Goal: Find specific page/section: Find specific page/section

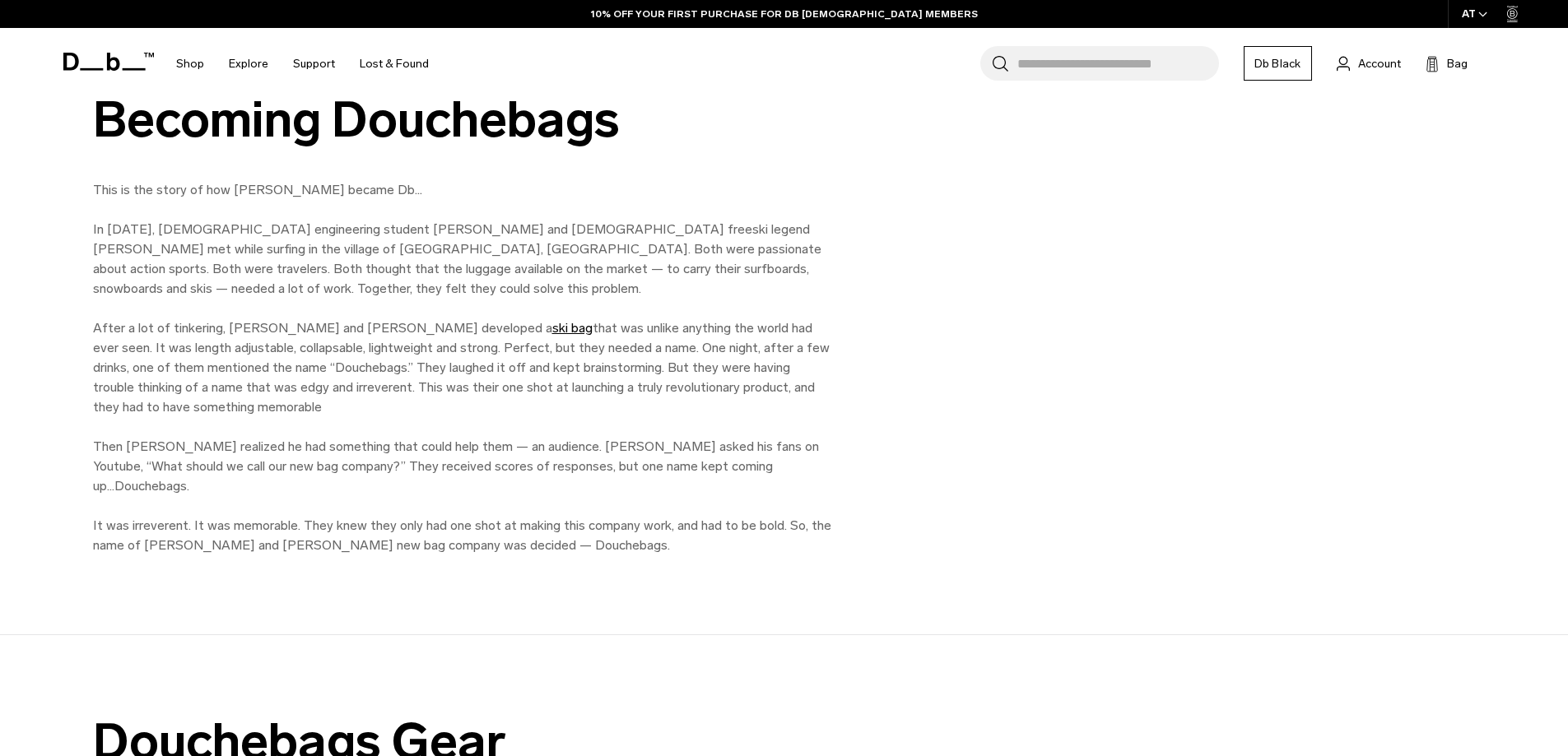
scroll to position [822, 0]
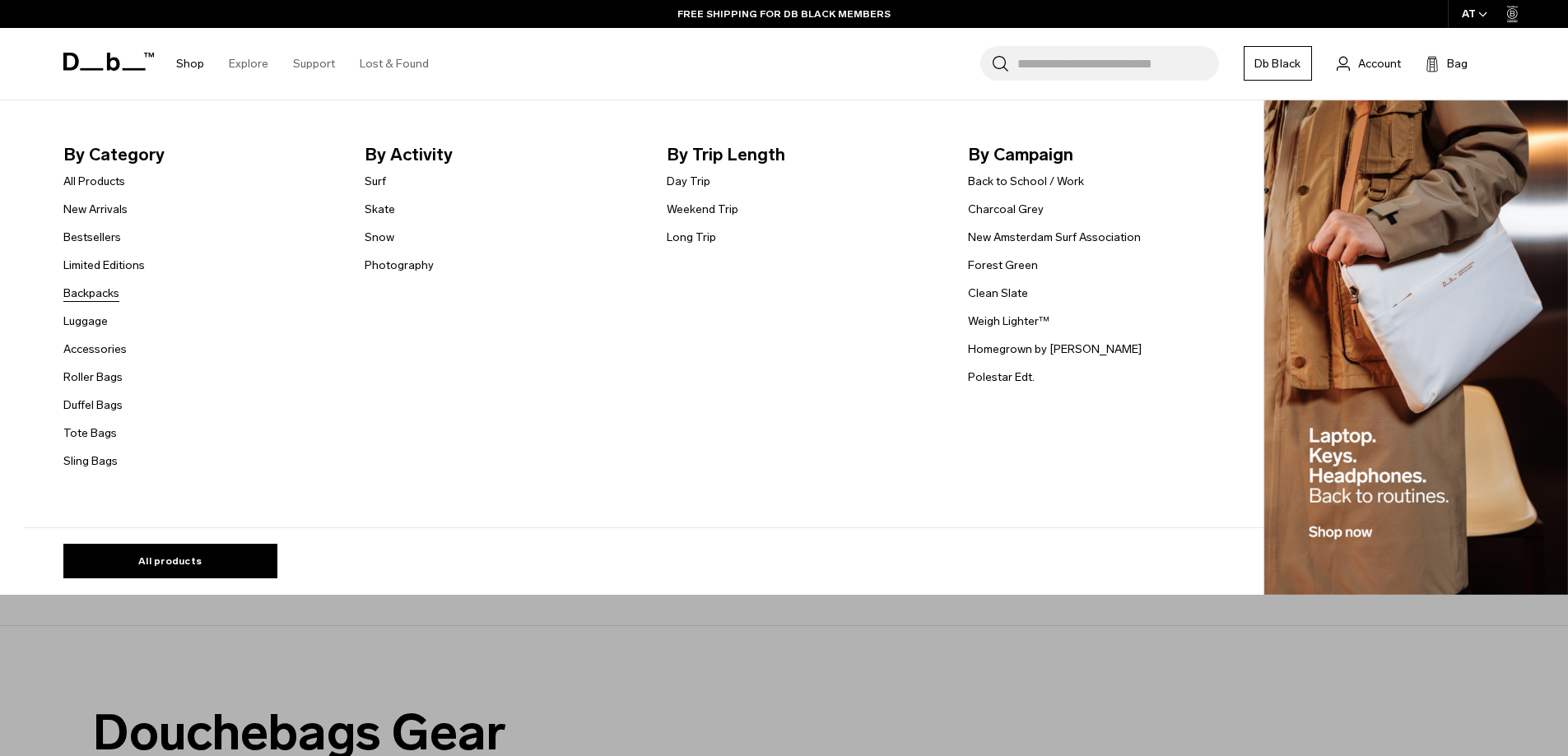
click at [95, 287] on link "Backpacks" at bounding box center [91, 293] width 56 height 18
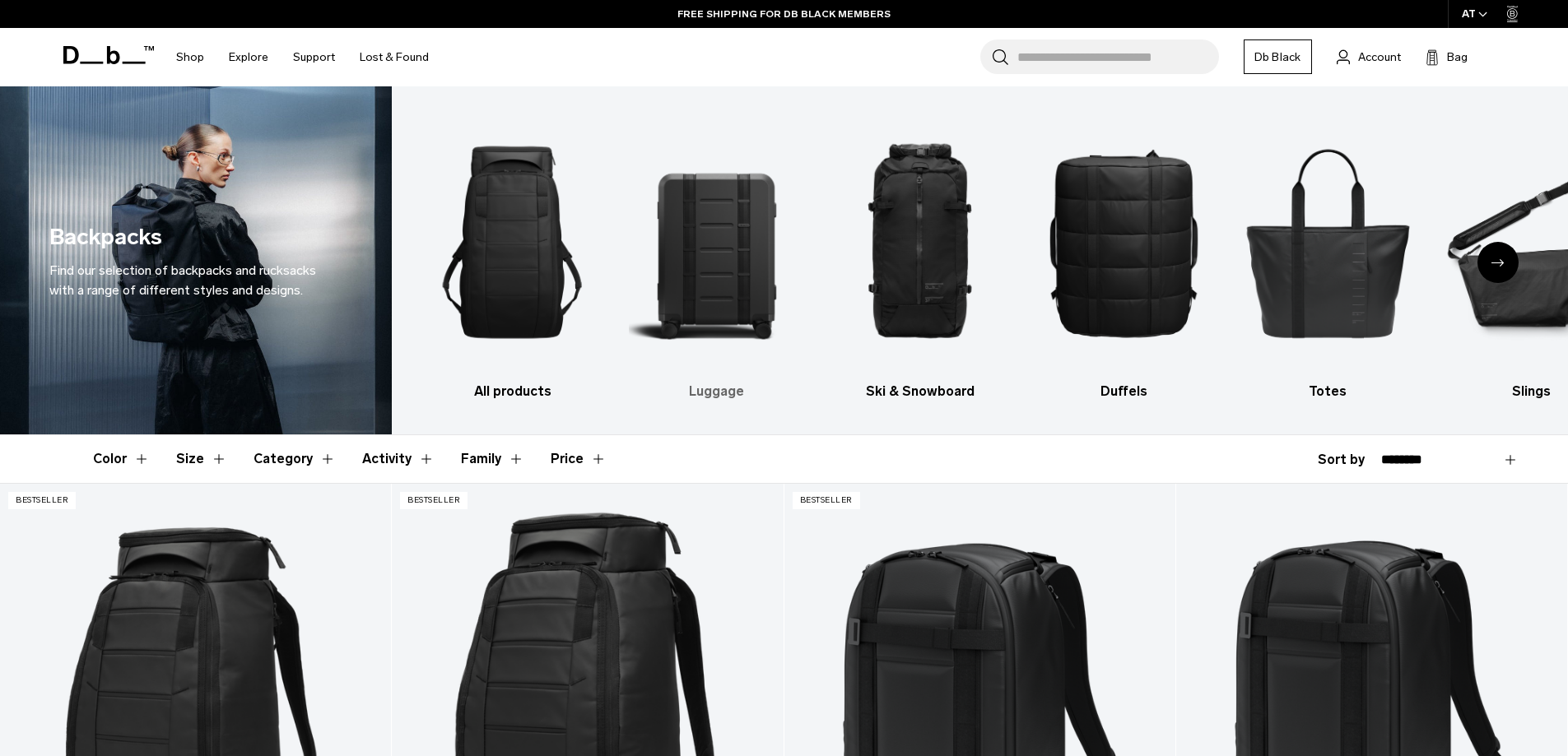
click at [719, 272] on img "2 / 10" at bounding box center [716, 242] width 175 height 262
